Goal: Task Accomplishment & Management: Complete application form

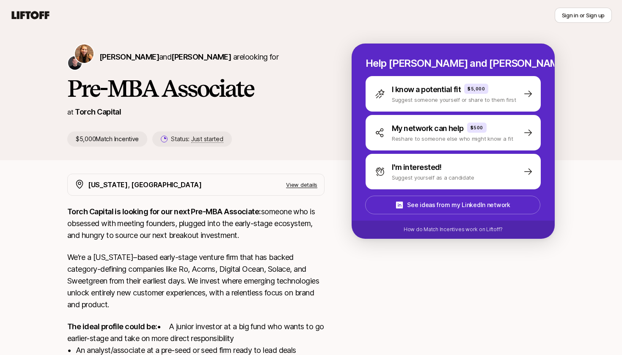
scroll to position [16, 0]
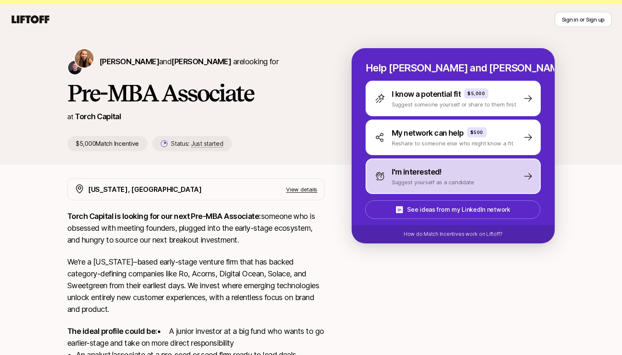
click at [441, 177] on div "I'm interested!" at bounding box center [433, 172] width 82 height 12
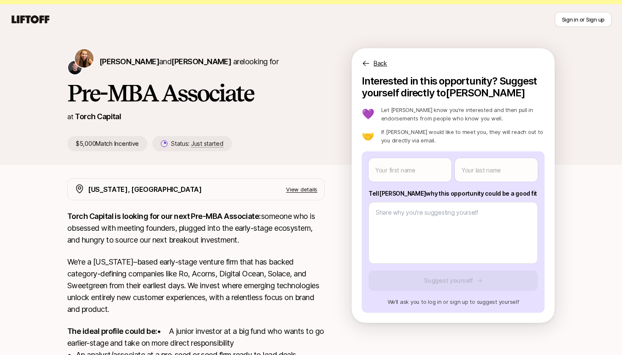
scroll to position [0, 0]
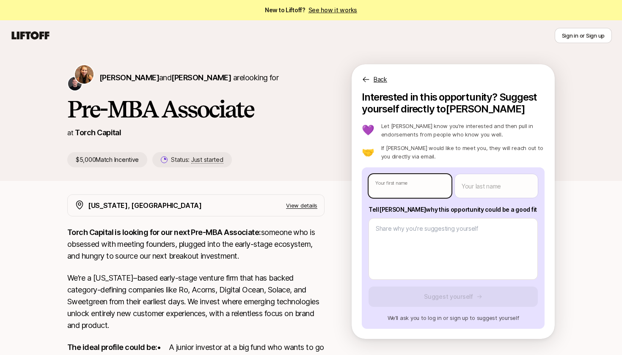
click at [422, 183] on body "New to Liftoff? See how it works Sign in or Sign up Sign in or Sign up [PERSON_…" at bounding box center [311, 177] width 622 height 355
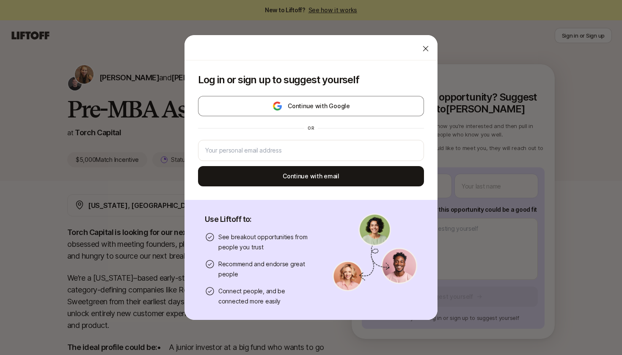
click at [424, 45] on icon at bounding box center [425, 48] width 8 height 8
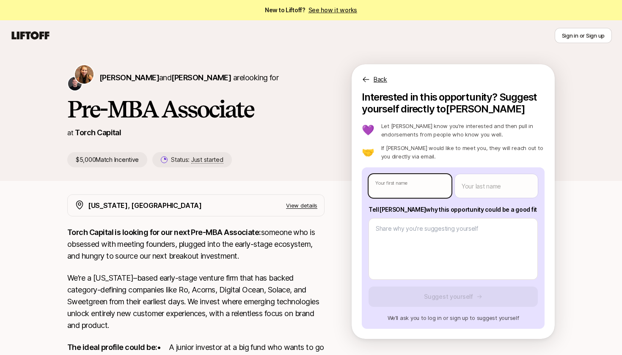
type textarea "x"
click at [414, 193] on body "New to Liftoff? See how it works Sign in or Sign up Sign in or Sign up [PERSON_…" at bounding box center [311, 177] width 622 height 355
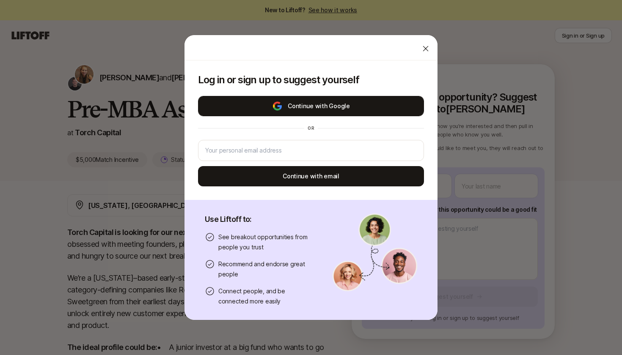
click at [345, 100] on button "Continue with Google" at bounding box center [311, 106] width 226 height 20
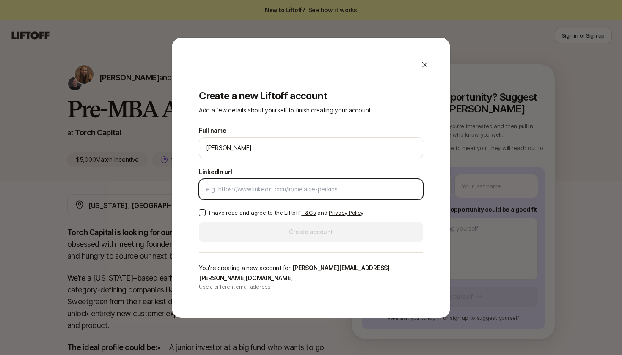
paste input "[URL][DOMAIN_NAME][PERSON_NAME]"
type input "[URL][DOMAIN_NAME][PERSON_NAME]"
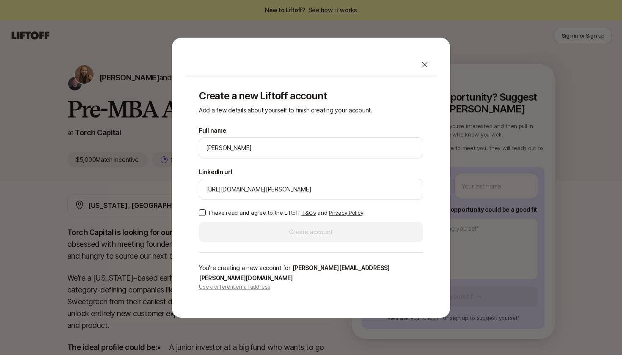
click at [202, 216] on button "I have read and agree to the Liftoff T&Cs and Privacy Policy" at bounding box center [202, 212] width 7 height 7
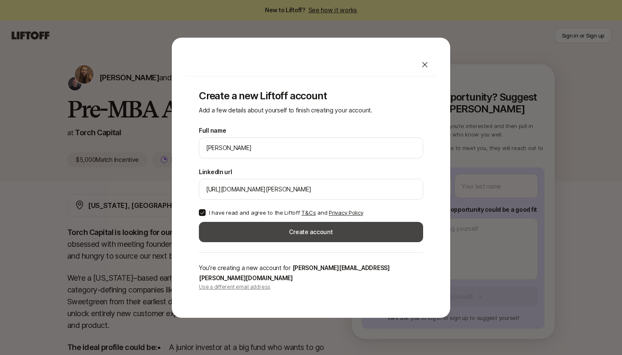
click at [251, 242] on button "Create account" at bounding box center [311, 232] width 224 height 20
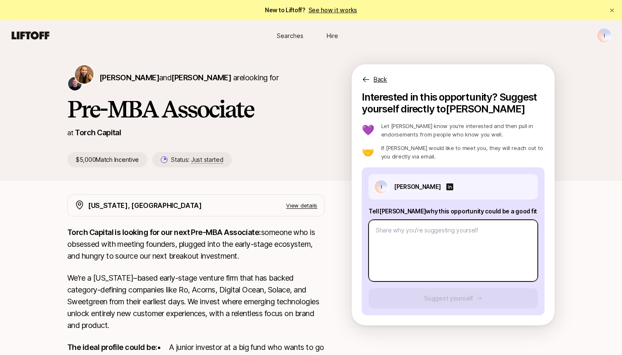
click at [419, 236] on textarea at bounding box center [452, 251] width 169 height 62
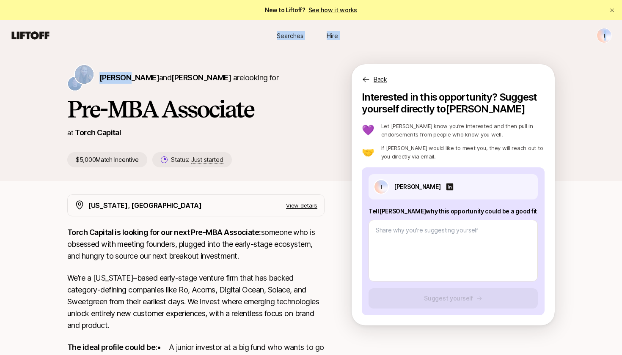
drag, startPoint x: 125, startPoint y: 79, endPoint x: 318, endPoint y: 22, distance: 201.6
click at [318, 22] on div "I Searches Hire Searches Hire I [PERSON_NAME] and [PERSON_NAME] are looking for…" at bounding box center [311, 266] width 622 height 492
click at [130, 77] on span "[PERSON_NAME]" at bounding box center [129, 77] width 60 height 9
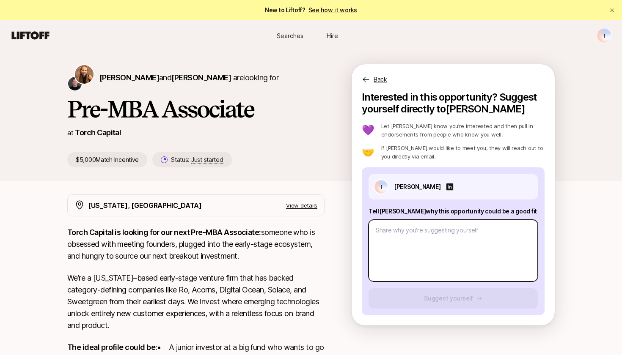
click at [423, 246] on textarea at bounding box center [452, 251] width 169 height 62
type textarea "x"
type textarea "e"
type textarea "x"
type textarea "ex"
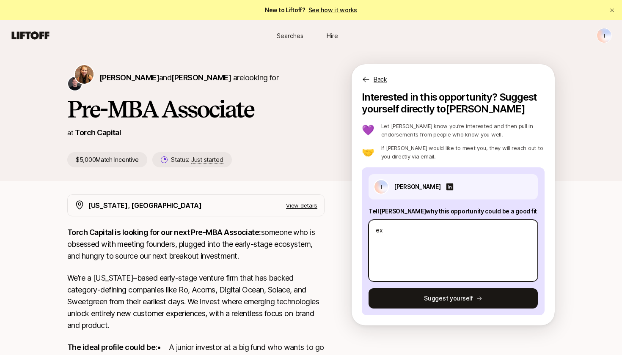
type textarea "x"
type textarea "exB"
type textarea "x"
type textarea "exBC"
type textarea "x"
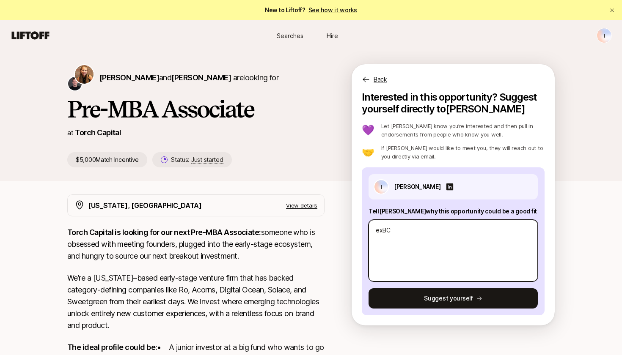
type textarea "exBCG"
type textarea "x"
type textarea "exBCG"
type textarea "x"
type textarea "exBCG c"
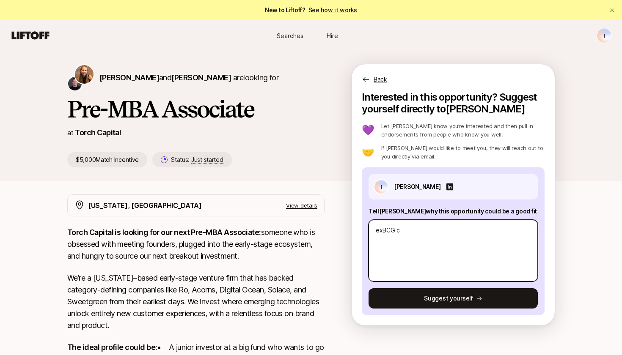
type textarea "x"
type textarea "exBCG co"
type textarea "x"
type textarea "exBCG cos"
type textarea "x"
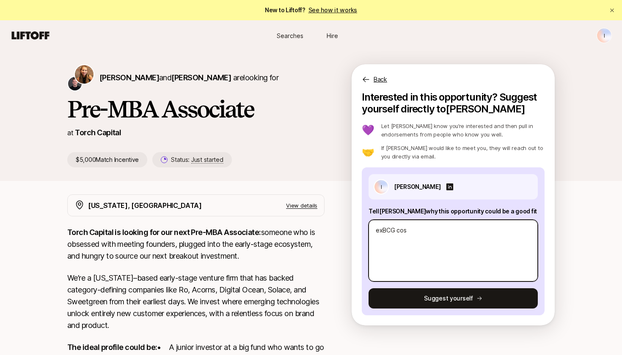
type textarea "exBCG cosu"
type textarea "x"
type textarea "exBCG cosul"
type textarea "x"
type textarea "exBCG cosult"
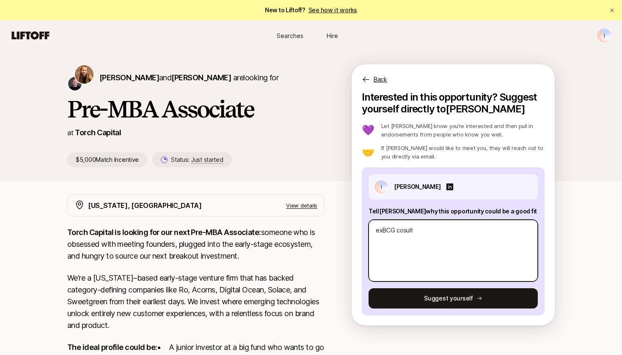
type textarea "x"
type textarea "exBCG cosul"
type textarea "x"
type textarea "exBCG cosu"
type textarea "x"
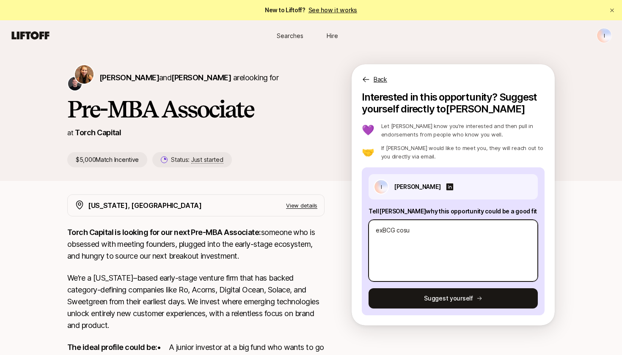
type textarea "exBCG cos"
type textarea "x"
type textarea "exBCG co"
type textarea "x"
type textarea "exBCG con"
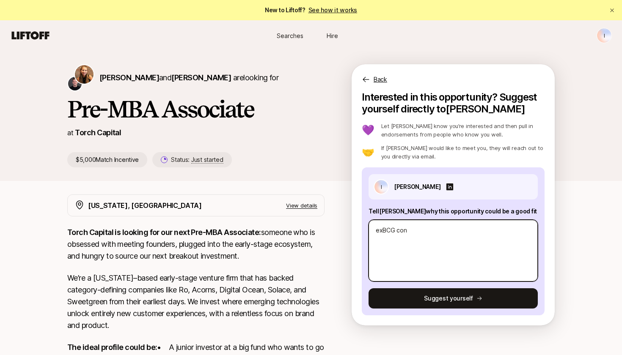
type textarea "x"
type textarea "exBCG cons"
type textarea "x"
type textarea "exBCG consu"
type textarea "x"
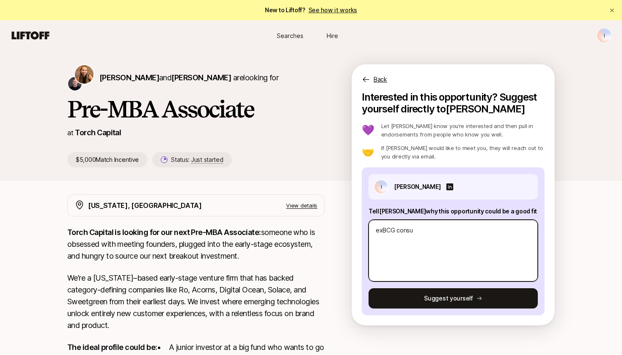
type textarea "exBCG consul"
type textarea "x"
type textarea "exBCG consult"
type textarea "x"
type textarea "exBCG consulta"
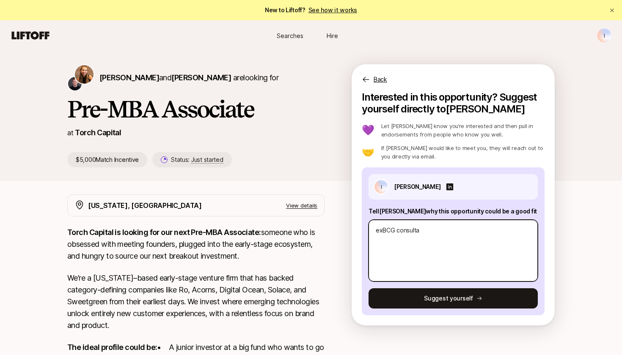
type textarea "x"
type textarea "exBCG consultan"
type textarea "x"
type textarea "exBCG consultant"
type textarea "x"
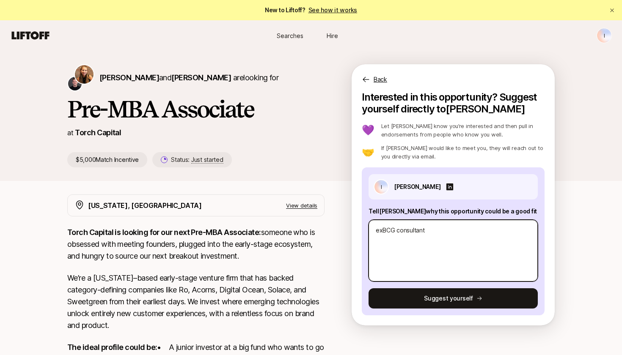
type textarea "exBCG consultant"
type textarea "x"
type textarea "exBCG consultant ("
type textarea "x"
type textarea "exBCG consultant (l"
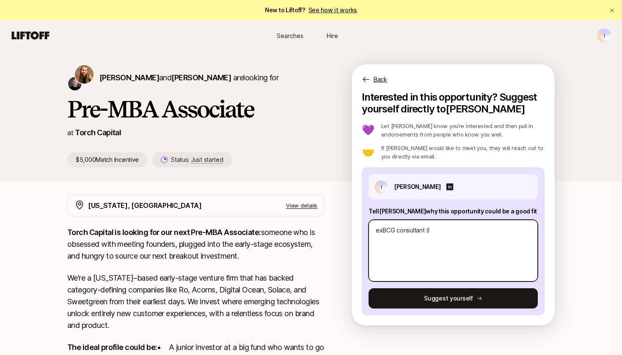
type textarea "x"
type textarea "exBCG consultant (le"
type textarea "x"
type textarea "exBCG consultant (lef"
type textarea "x"
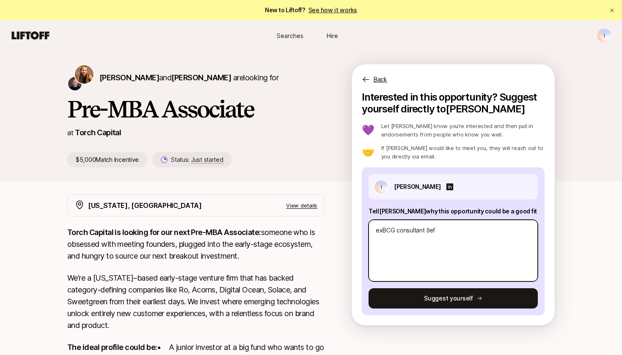
type textarea "exBCG consultant (left"
type textarea "x"
type textarea "exBCG consultant (left"
type textarea "x"
type textarea "exBCG consultant (left a"
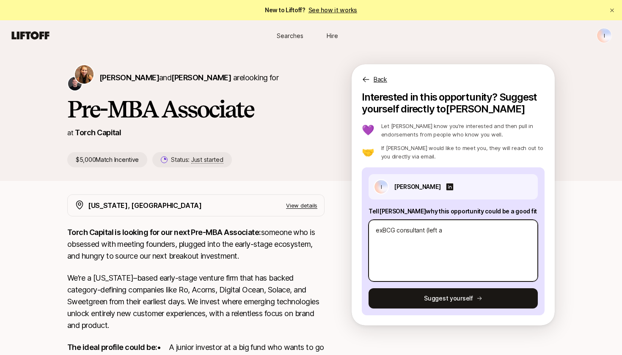
type textarea "x"
type textarea "exBCG consultant (left at"
type textarea "x"
type textarea "exBCG consultant (left at"
type textarea "x"
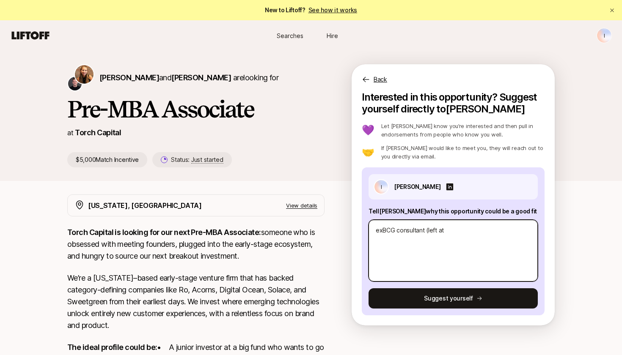
type textarea "exBCG consultant (left at 1"
type textarea "x"
type textarea "exBCG consultant (left at 1"
type textarea "x"
type textarea "exBCG consultant (left at 1 y"
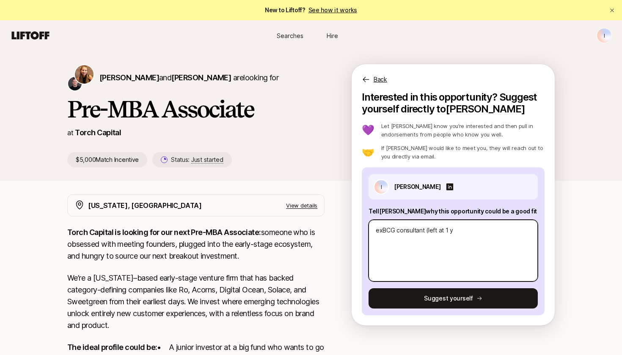
type textarea "x"
type textarea "exBCG consultant (left at 1 ye"
type textarea "x"
type textarea "exBCG consultant (left at 1 yea"
type textarea "x"
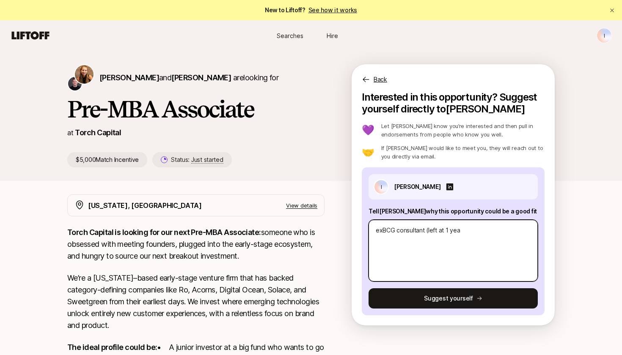
type textarea "exBCG consultant (left at 1 year"
type textarea "x"
type textarea "exBCG consultant (left at 1 year"
type textarea "x"
type textarea "exBCG consultant (left at 1 year p"
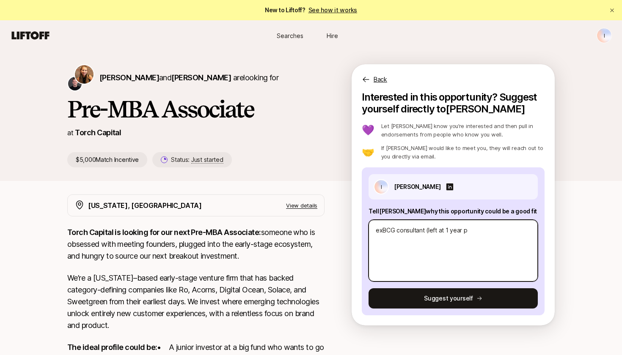
type textarea "x"
type textarea "exBCG consultant (left at 1 year po"
type textarea "x"
type textarea "exBCG consultant (left at 1 year pos"
type textarea "x"
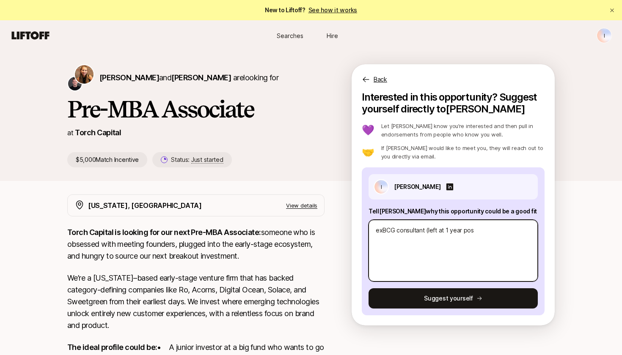
type textarea "exBCG consultant (left at 1 year post"
type textarea "x"
type textarea "exBCG consultant (left at 1 year post"
type textarea "x"
type textarea "exBCG consultant (left at 1 year post M"
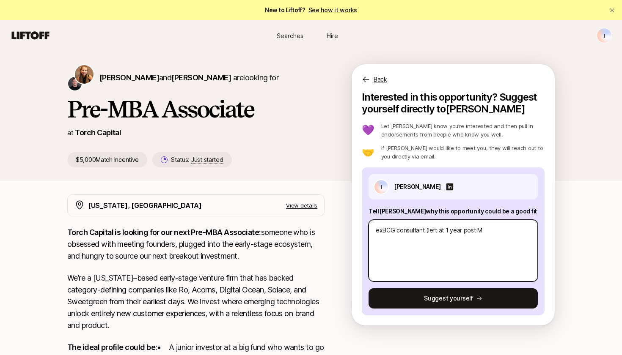
type textarea "x"
type textarea "exBCG consultant (left at 1 year post MB"
type textarea "x"
type textarea "exBCG consultant (left at 1 year post MBA"
type textarea "x"
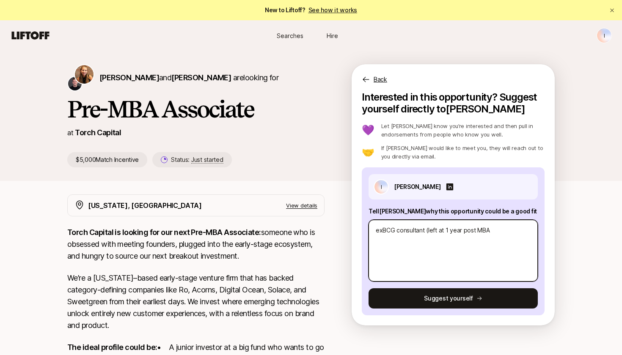
type textarea "exBCG consultant (left at 1 year post MBA"
type textarea "x"
type textarea "exBCG consultant (left at 1 year post MBA t"
type textarea "x"
type textarea "exBCG consultant (left at 1 year post MBA te"
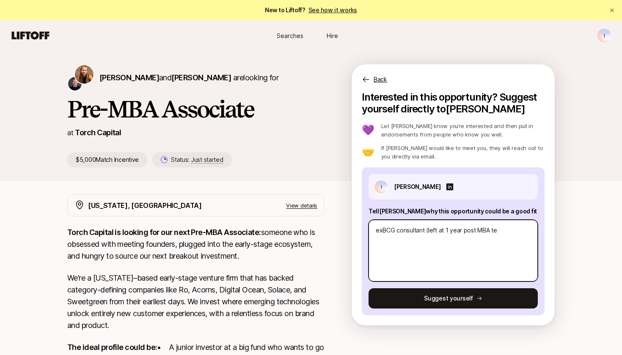
type textarea "x"
type textarea "exBCG consultant (left at 1 year post MBA ten"
type textarea "x"
type textarea "exBCG consultant (left at 1 year post MBA tenr"
type textarea "x"
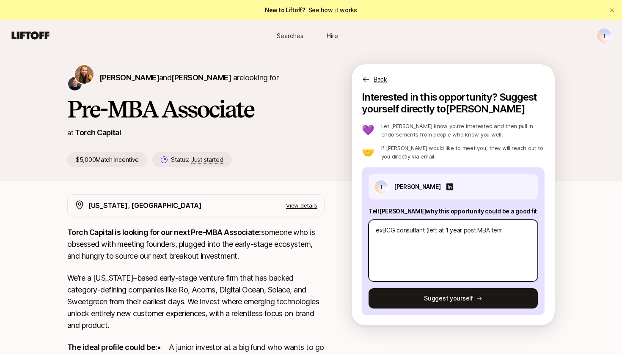
type textarea "exBCG consultant (left at 1 year post MBA tenru"
type textarea "x"
type textarea "exBCG consultant (left at 1 year post MBA tenr"
type textarea "x"
type textarea "exBCG consultant (left at 1 year post MBA ten"
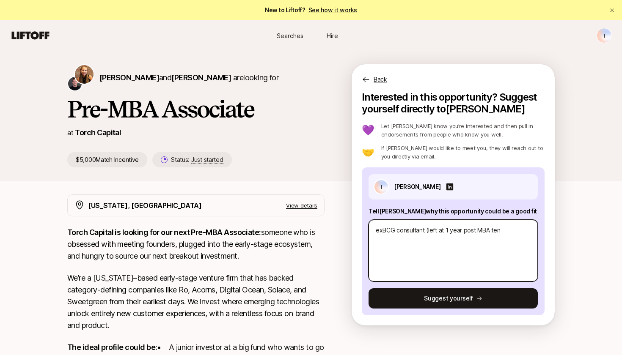
type textarea "x"
type textarea "exBCG consultant (left at 1 year post MBA tenu"
type textarea "x"
type textarea "exBCG consultant (left at 1 year post MBA tenur"
type textarea "x"
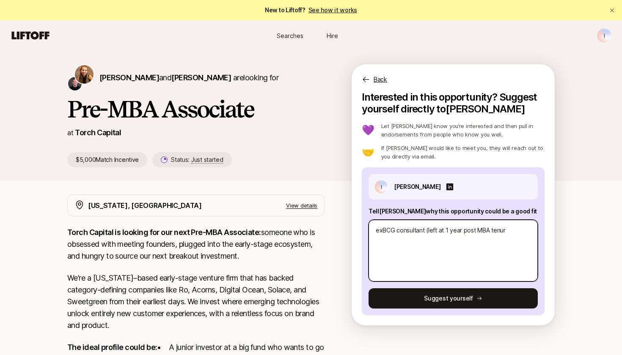
type textarea "exBCG consultant (left at 1 year post MBA tenure"
type textarea "x"
type textarea "exBCG consultant (left at 1 year post MBA tenure)"
type textarea "x"
type textarea "exBCG consultant (left at 1 year post MBA tenure)"
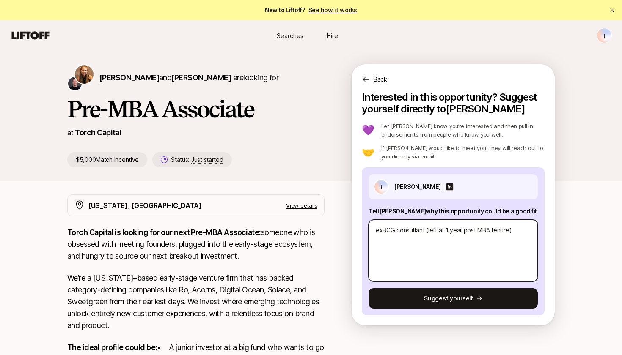
click at [443, 233] on textarea "exBCG consultant (left at 1 year post MBA tenure)" at bounding box center [452, 251] width 169 height 62
type textarea "x"
type textarea "exBCG consultant (left at 1 year post MBA tenure)"
type textarea "x"
type textarea "exBCG consultant (left at e 1 year post MBA tenure)"
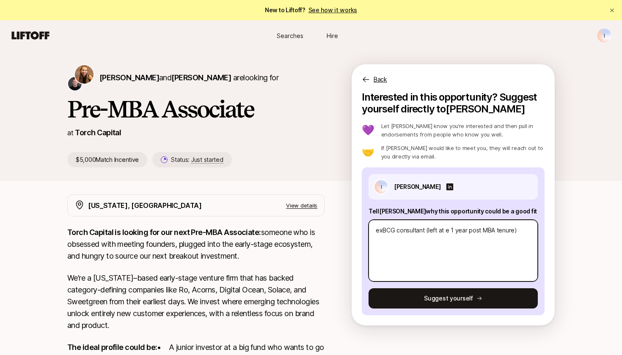
type textarea "x"
type textarea "exBCG consultant (left at eu 1 year post MBA tenure)"
type textarea "x"
type textarea "exBCG consultant (left at e 1 year post MBA tenure)"
drag, startPoint x: 520, startPoint y: 232, endPoint x: 426, endPoint y: 232, distance: 93.9
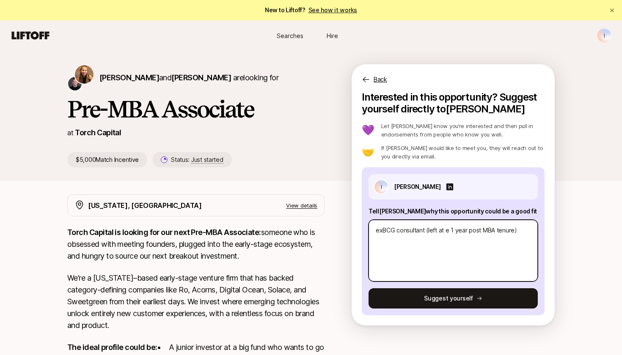
click at [426, 232] on textarea "exBCG consultant (left at e 1 year post MBA tenure)" at bounding box center [452, 251] width 169 height 62
type textarea "x"
type textarea "exBCG consultant"
type textarea "x"
type textarea "exBCG consultant"
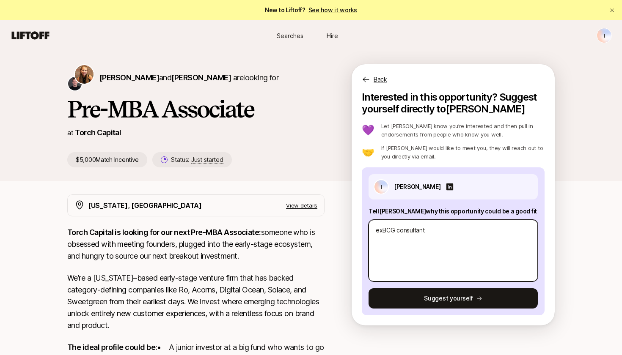
type textarea "x"
type textarea "exBCG consultant w"
type textarea "x"
type textarea "exBCG consultant wi"
type textarea "x"
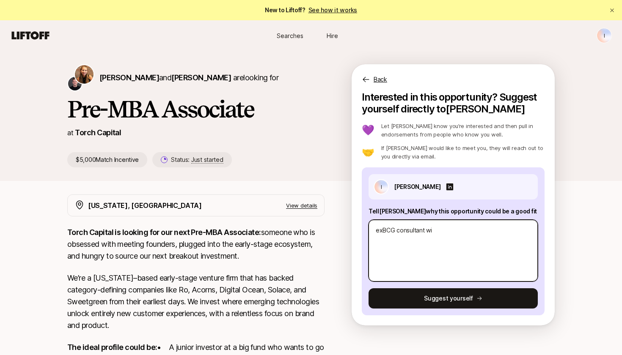
type textarea "exBCG consultant wit"
type textarea "x"
type textarea "exBCG consultant with"
type textarea "x"
type textarea "exBCG consultant with"
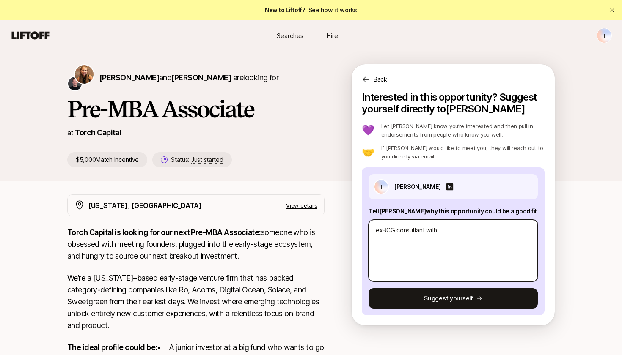
type textarea "x"
type textarea "exBCG consultant with s"
type textarea "x"
type textarea "exBCG consultant with st"
type textarea "x"
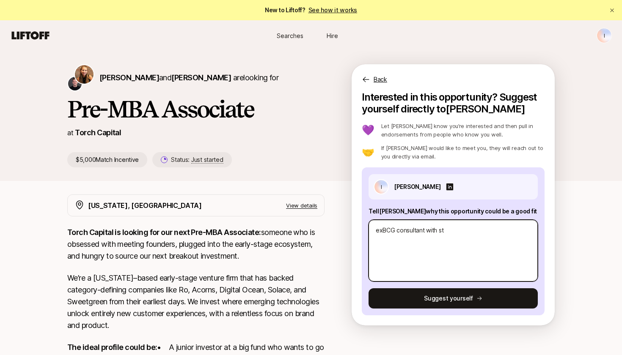
type textarea "exBCG consultant with str"
type textarea "x"
type textarea "exBCG consultant with stro"
type textarea "x"
type textarea "exBCG consultant with [PERSON_NAME]"
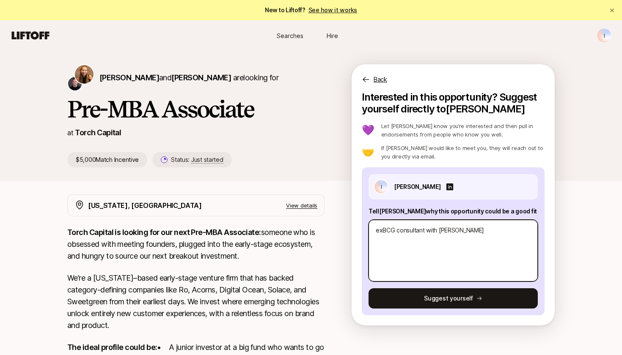
type textarea "x"
type textarea "exBCG consultant with strong"
type textarea "x"
type textarea "exBCG consultant with strong"
type textarea "x"
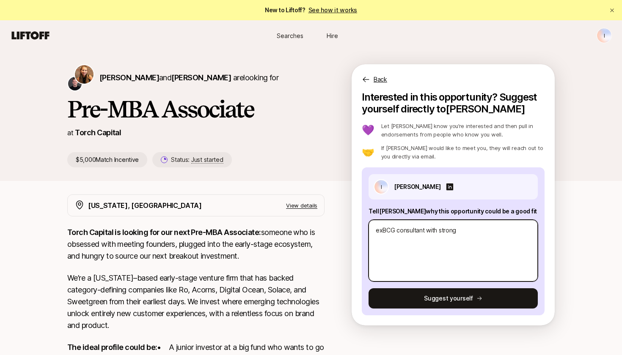
type textarea "exBCG consultant with strong p"
type textarea "x"
type textarea "exBCG consultant with strong pa"
type textarea "x"
type textarea "exBCG consultant with strong pas"
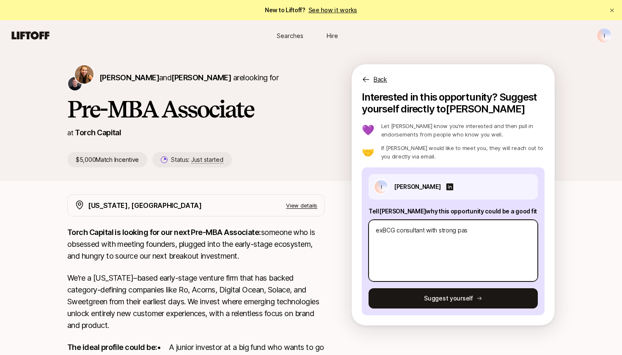
type textarea "x"
type textarea "exBCG consultant with strong pass"
type textarea "x"
type textarea "exBCG consultant with strong [PERSON_NAME]"
type textarea "x"
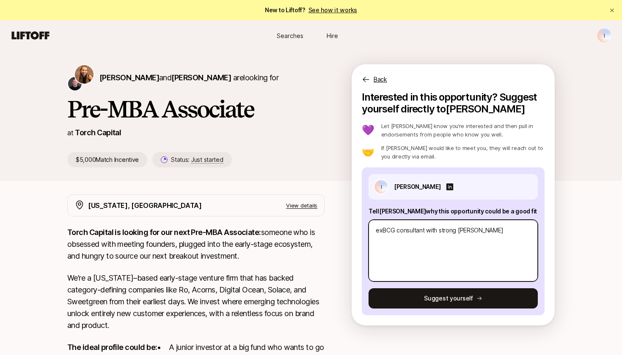
type textarea "exBCG consultant with strong passio"
type textarea "x"
type textarea "exBCG consultant with strong passion"
type textarea "x"
type textarea "exBCG consultant with strong passion"
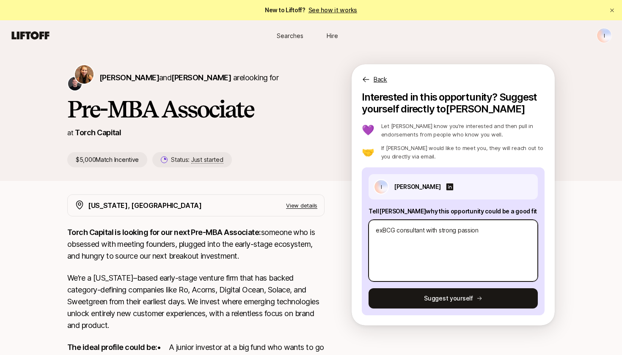
type textarea "x"
type textarea "exBCG consultant with strong passion f"
type textarea "x"
type textarea "exBCG consultant with strong passion fo"
type textarea "x"
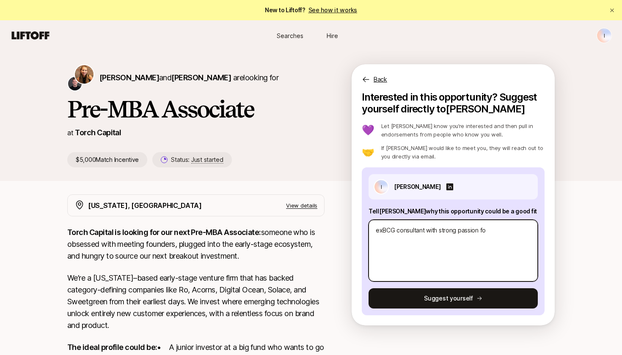
type textarea "exBCG consultant with strong passion for"
type textarea "x"
type textarea "exBCG consultant with strong passion for"
drag, startPoint x: 488, startPoint y: 233, endPoint x: 447, endPoint y: 233, distance: 41.0
click at [447, 233] on textarea "exBCG consultant with strong passion for" at bounding box center [452, 251] width 169 height 62
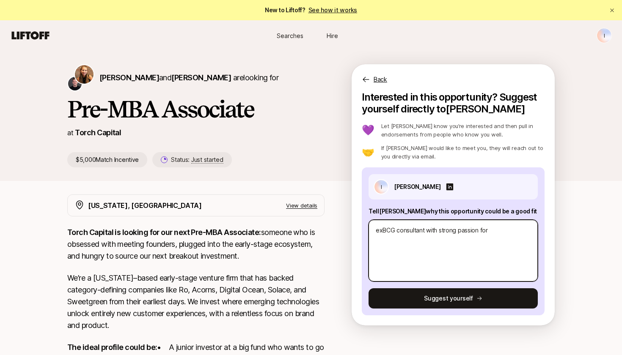
type textarea "x"
type textarea "exBCG consultant with strt"
type textarea "x"
type textarea "exBCG consultant with str"
type textarea "x"
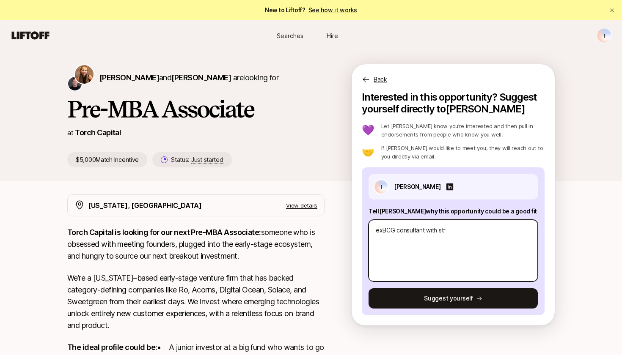
type textarea "exBCG consultant with stro"
type textarea "x"
type textarea "exBCG consultant with [PERSON_NAME]"
type textarea "x"
type textarea "exBCG consultant with strong"
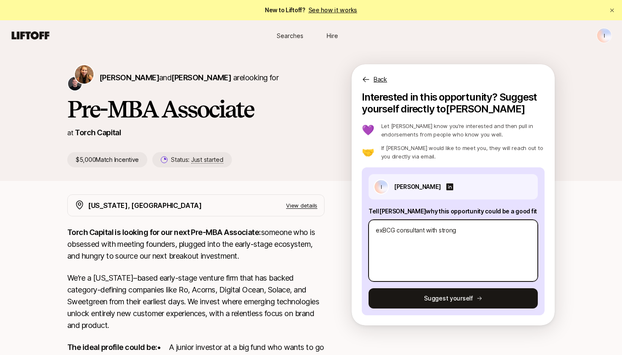
type textarea "x"
type textarea "exBCG consultant with strong"
type textarea "x"
type textarea "exBCG consultant with strong e"
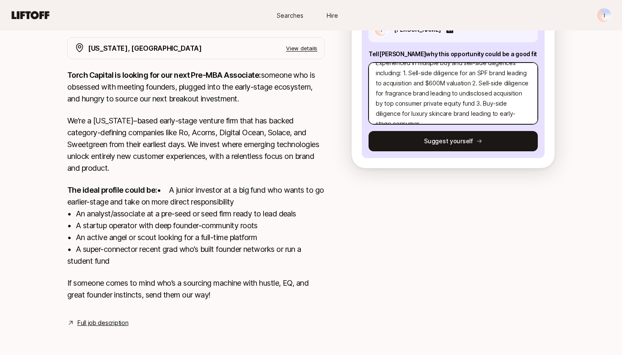
scroll to position [41, 0]
drag, startPoint x: 472, startPoint y: 101, endPoint x: 473, endPoint y: 108, distance: 6.8
click at [473, 108] on textarea "exBCG consultant with strong expertise in early-stage and growth stage consumer…" at bounding box center [452, 94] width 169 height 62
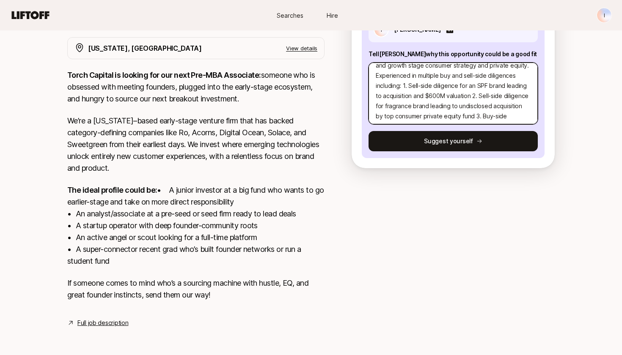
scroll to position [15, 0]
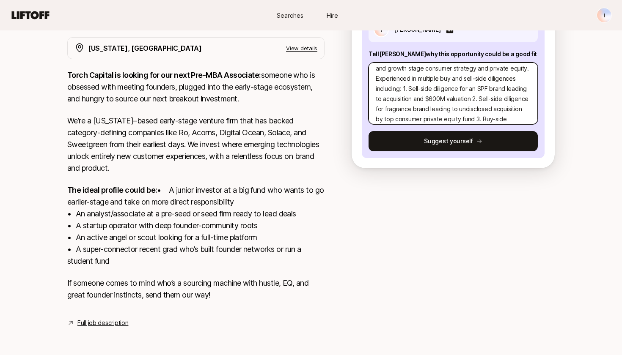
click at [401, 85] on textarea "exBCG consultant with strong expertise in early-stage and growth stage consumer…" at bounding box center [452, 94] width 169 height 62
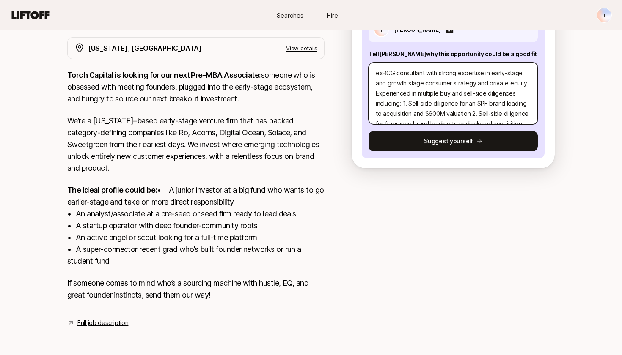
scroll to position [0, 0]
click at [527, 82] on textarea "exBCG consultant with strong expertise in early-stage and growth stage consumer…" at bounding box center [452, 94] width 169 height 62
click at [423, 68] on textarea "exBCG consultant with strong expertise in early-stage and growth stage consumer…" at bounding box center [452, 94] width 169 height 62
click at [466, 92] on textarea "exBCG consultant (NY Office) with strong expertise in early-stage and growth st…" at bounding box center [452, 94] width 169 height 62
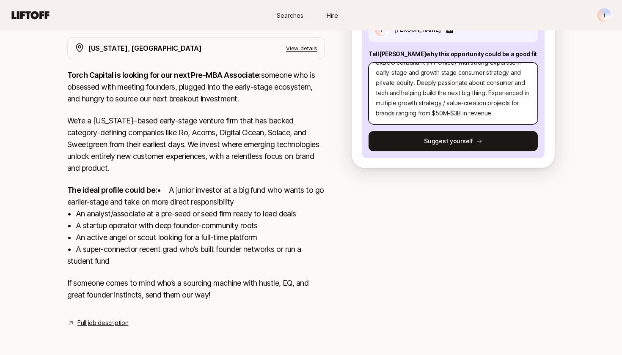
scroll to position [13, 0]
drag, startPoint x: 420, startPoint y: 69, endPoint x: 377, endPoint y: 70, distance: 43.2
click at [377, 70] on textarea "exBCG consultant (NY Office) with strong expertise in early-stage and growth st…" at bounding box center [452, 94] width 169 height 62
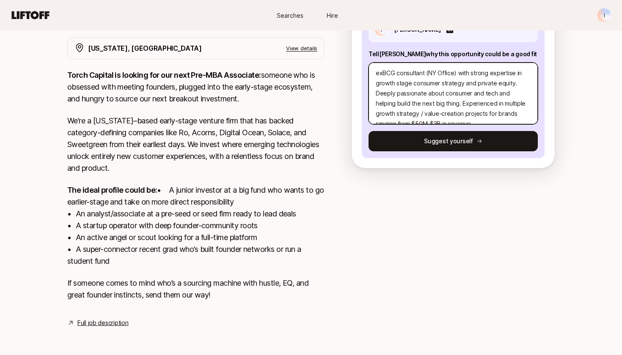
scroll to position [0, 0]
click at [432, 83] on textarea "exBCG consultant (NY Office) with strong expertise in consumer growth stage con…" at bounding box center [452, 94] width 169 height 62
click at [432, 83] on textarea "exBCG consultant (NY Office) with strong expertise in consumer growth consumer …" at bounding box center [452, 94] width 169 height 62
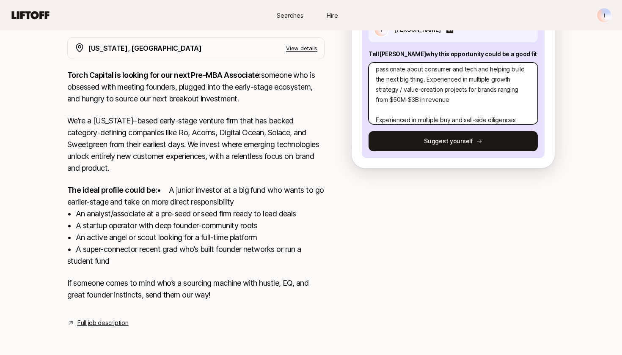
scroll to position [25, 0]
click at [459, 67] on textarea "exBCG consultant (NY Office) with strong expertise in consumer growth strategy …" at bounding box center [452, 94] width 169 height 62
click at [466, 70] on textarea "exBCG consultant (NY Office) with strong expertise in consumer growth strategy …" at bounding box center [452, 94] width 169 height 62
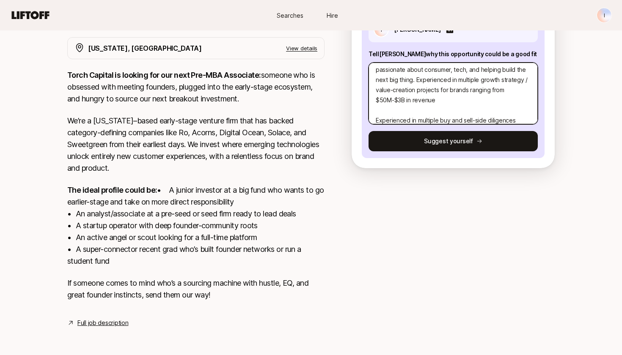
click at [444, 96] on textarea "exBCG consultant (NY Office) with strong expertise in consumer growth strategy …" at bounding box center [452, 94] width 169 height 62
click at [457, 99] on textarea "exBCG consultant (NY Office) with strong expertise in consumer growth strategy …" at bounding box center [452, 94] width 169 height 62
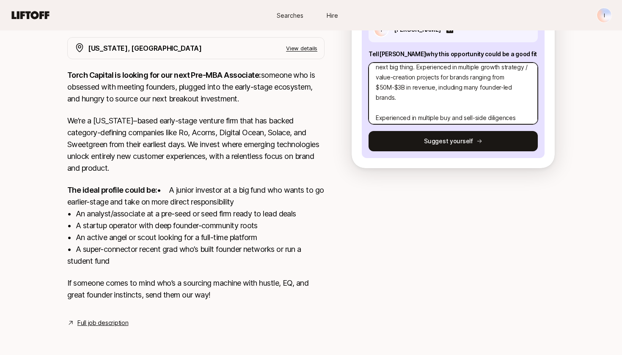
scroll to position [36, 0]
click at [454, 87] on textarea "exBCG consultant (NY Office) with strong expertise in consumer growth strategy …" at bounding box center [452, 94] width 169 height 62
click at [503, 89] on textarea "exBCG consultant (NY Office) with strong expertise in consumer growth strategy …" at bounding box center [452, 94] width 169 height 62
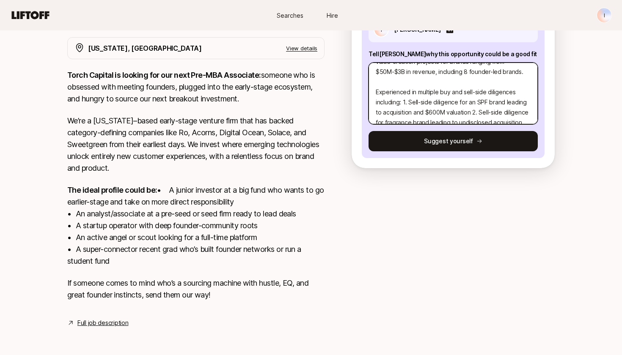
scroll to position [52, 0]
click at [446, 70] on textarea "exBCG consultant (NY Office) with strong expertise in consumer growth strategy …" at bounding box center [452, 94] width 169 height 62
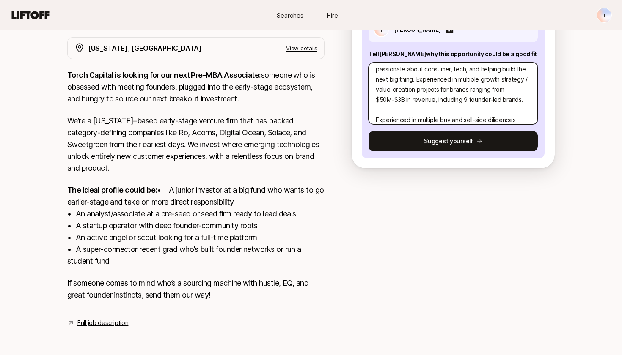
scroll to position [23, 0]
drag, startPoint x: 413, startPoint y: 90, endPoint x: 356, endPoint y: 91, distance: 57.6
click at [356, 91] on div "Interested in this opportunity? Suggest yourself directly to [PERSON_NAME] 💜 Le…" at bounding box center [453, 51] width 203 height 234
click at [499, 98] on textarea "exBCG consultant (NY Office) with strong expertise in consumer growth strategy …" at bounding box center [452, 94] width 169 height 62
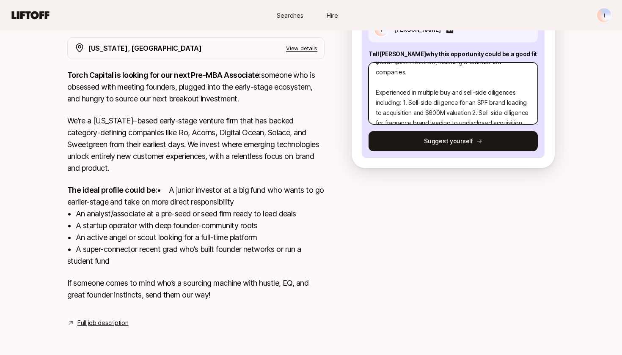
scroll to position [63, 0]
click at [401, 90] on textarea "exBCG consultant (NY Office) with strong expertise in consumer growth strategy …" at bounding box center [452, 94] width 169 height 62
click at [381, 89] on textarea "exBCG consultant (NY Office) with strong expertise in consumer growth strategy …" at bounding box center [452, 94] width 169 height 62
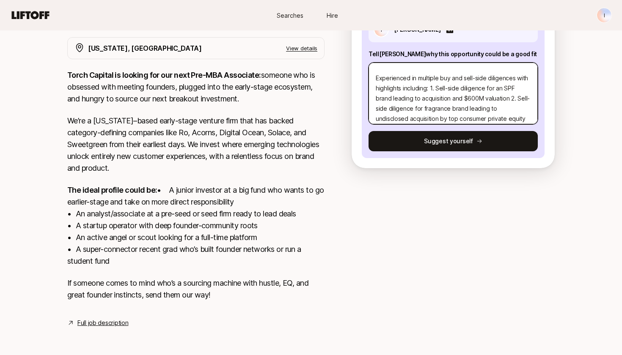
scroll to position [72, 0]
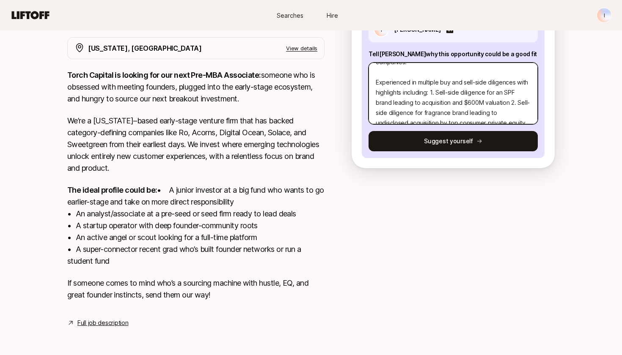
click at [449, 91] on textarea "exBCG consultant (NY Office) with strong expertise in consumer growth strategy …" at bounding box center [452, 94] width 169 height 62
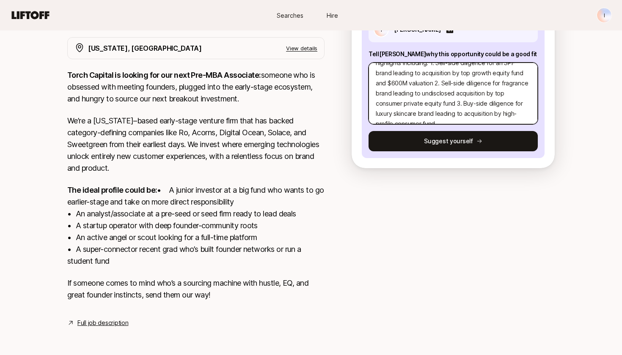
scroll to position [169, 0]
click at [504, 94] on textarea "exBCG consultant (NY Office) with strong expertise in consumer growth strategy …" at bounding box center [452, 94] width 169 height 62
click at [464, 100] on textarea "exBCG consultant (NY Office) with strong expertise in consumer growth strategy …" at bounding box center [452, 94] width 169 height 62
click at [437, 102] on textarea "exBCG consultant (NY Office) with strong expertise in consumer growth strategy …" at bounding box center [452, 94] width 169 height 62
drag, startPoint x: 441, startPoint y: 82, endPoint x: 406, endPoint y: 82, distance: 34.7
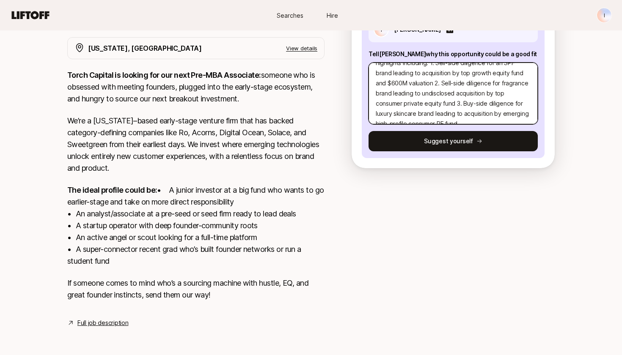
click at [405, 83] on textarea "exBCG consultant (NY Office) with strong expertise in consumer growth strategy …" at bounding box center [452, 94] width 169 height 62
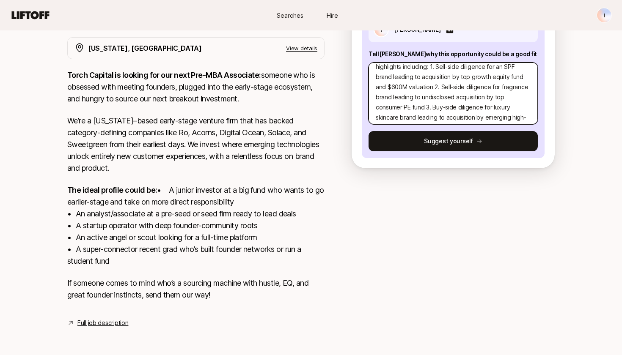
scroll to position [96, 0]
drag, startPoint x: 494, startPoint y: 78, endPoint x: 423, endPoint y: 85, distance: 71.1
click at [424, 86] on textarea "exBCG consultant (NY Office) with strong expertise in consumer growth strategy …" at bounding box center [452, 94] width 169 height 62
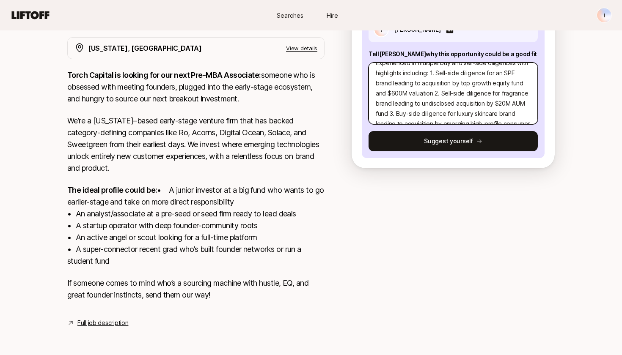
click at [508, 85] on textarea "exBCG consultant (NY Office) with strong expertise in consumer growth strategy …" at bounding box center [452, 94] width 169 height 62
drag, startPoint x: 487, startPoint y: 83, endPoint x: 527, endPoint y: 83, distance: 39.8
click at [528, 83] on textarea "exBCG consultant (NY Office) with strong expertise in consumer growth strategy …" at bounding box center [452, 94] width 169 height 62
click at [458, 92] on textarea "exBCG consultant (NY Office) with strong expertise in consumer growth strategy …" at bounding box center [452, 94] width 169 height 62
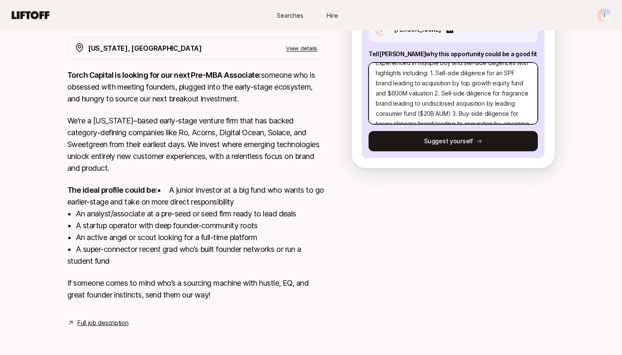
click at [432, 94] on textarea "exBCG consultant (NY Office) with strong expertise in consumer growth strategy …" at bounding box center [452, 94] width 169 height 62
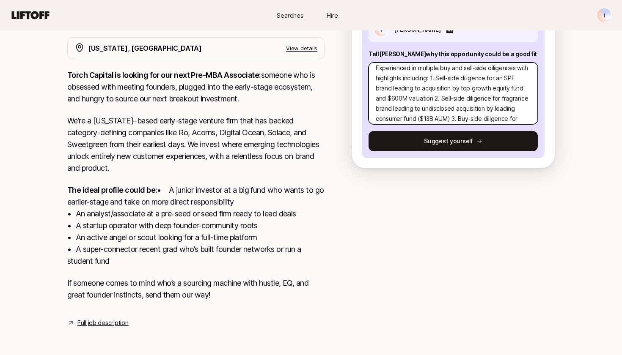
scroll to position [85, 0]
drag, startPoint x: 522, startPoint y: 69, endPoint x: 462, endPoint y: 71, distance: 60.1
click at [462, 71] on textarea "exBCG consultant (NY Office) with strong expertise in consumer growth strategy …" at bounding box center [452, 94] width 169 height 62
drag, startPoint x: 459, startPoint y: 69, endPoint x: 522, endPoint y: 69, distance: 63.5
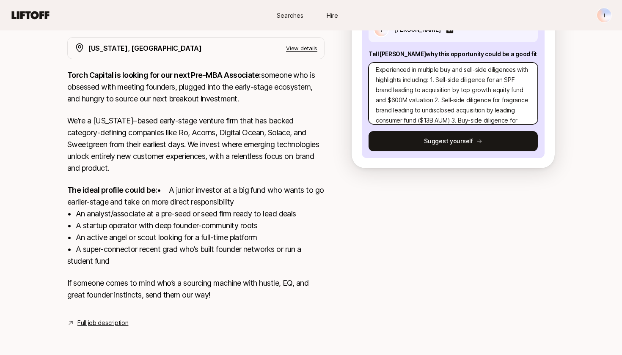
click at [522, 69] on textarea "exBCG consultant (NY Office) with strong expertise in consumer growth strategy …" at bounding box center [452, 94] width 169 height 62
click at [476, 68] on textarea "exBCG consultant (NY Office) with strong expertise in consumer growth strategy …" at bounding box center [452, 94] width 169 height 62
click at [445, 69] on textarea "exBCG consultant (NY Office) with strong expertise in consumer growth strategy …" at bounding box center [452, 94] width 169 height 62
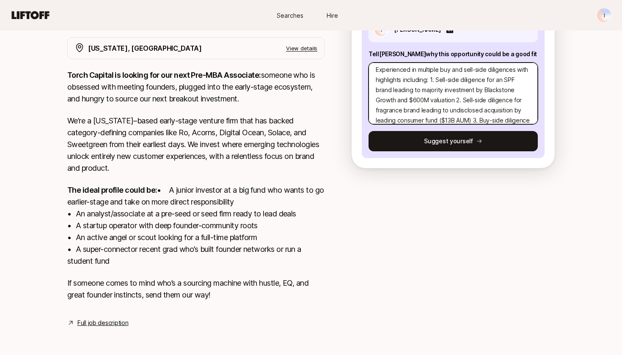
drag, startPoint x: 487, startPoint y: 59, endPoint x: 513, endPoint y: 59, distance: 26.7
click at [513, 63] on textarea "exBCG consultant (NY Office) with strong expertise in consumer growth strategy …" at bounding box center [452, 94] width 169 height 62
click at [386, 67] on textarea "exBCG consultant (NY Office) with strong expertise in consumer growth strategy …" at bounding box center [452, 94] width 169 height 62
click at [377, 69] on textarea "exBCG consultant (NY Office) with strong expertise in consumer growth strategy …" at bounding box center [452, 94] width 169 height 62
